Goal: Information Seeking & Learning: Learn about a topic

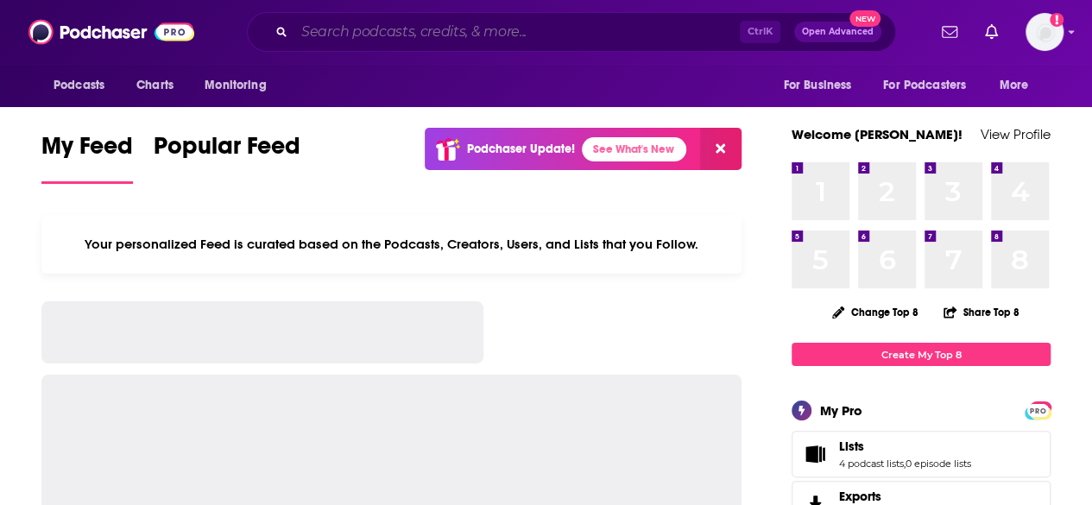
click at [502, 34] on input "Search podcasts, credits, & more..." at bounding box center [516, 32] width 445 height 28
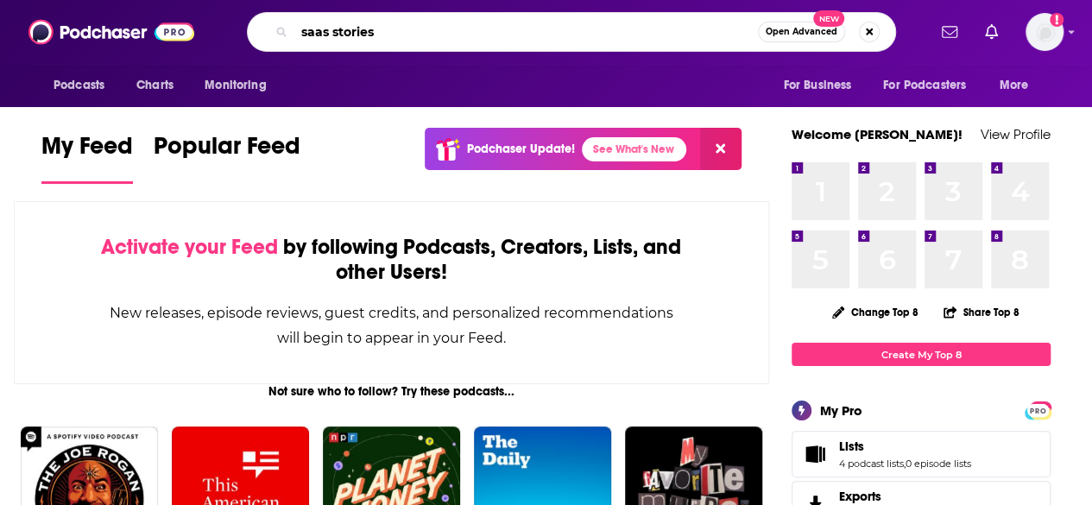
type input "saas stories"
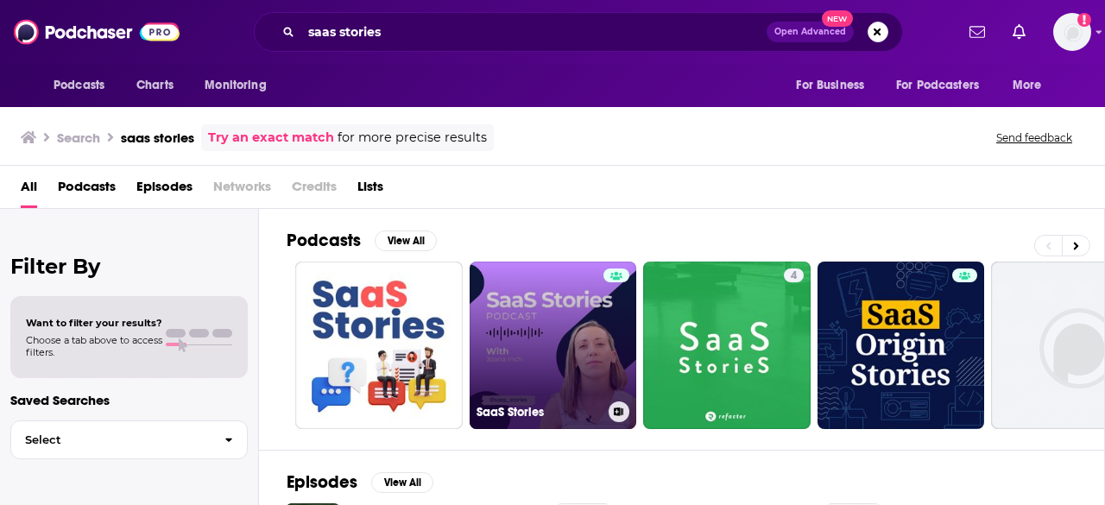
click at [559, 321] on link "SaaS Stories" at bounding box center [553, 345] width 167 height 167
